Goal: Navigation & Orientation: Go to known website

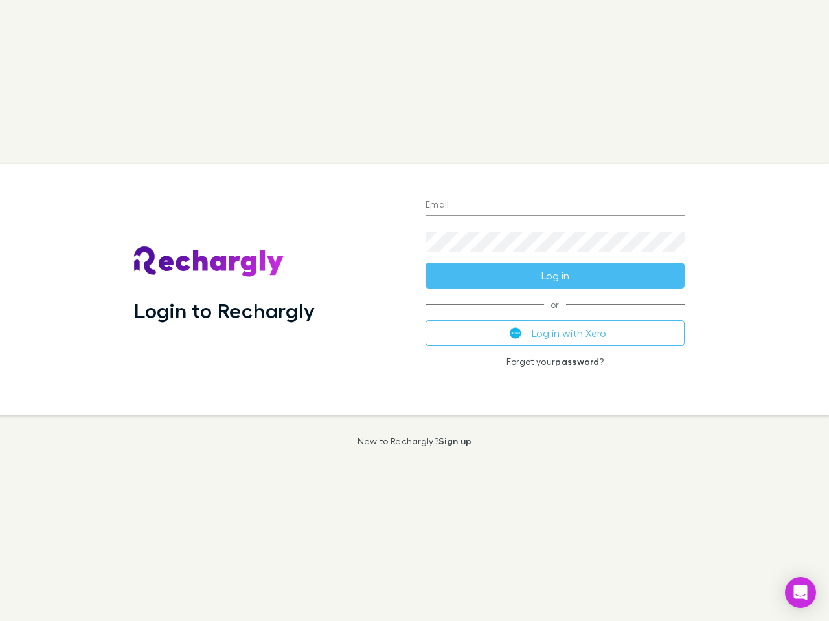
click at [414, 311] on div "Login to Rechargly" at bounding box center [269, 289] width 291 height 251
click at [555, 206] on input "Email" at bounding box center [554, 205] width 259 height 21
click at [555, 276] on button "Log in" at bounding box center [554, 276] width 259 height 26
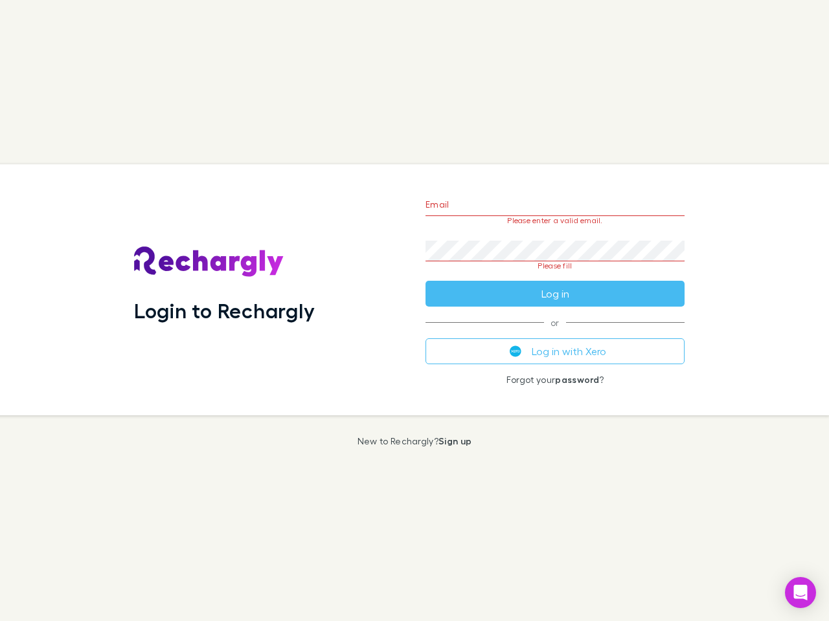
click at [555, 333] on div "Email Please enter a valid email. Password Please fill Log in or Log in with Xe…" at bounding box center [555, 289] width 280 height 251
click at [800, 593] on icon "Open Intercom Messenger" at bounding box center [801, 593] width 14 height 16
